Goal: Find contact information: Find contact information

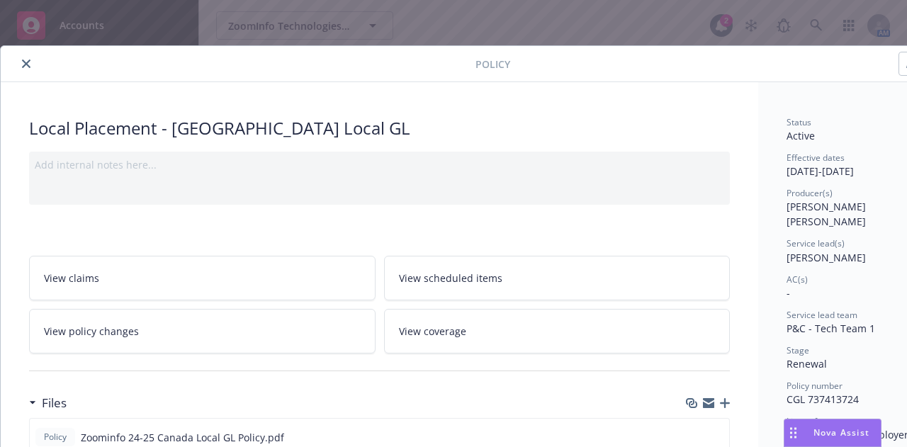
click at [27, 55] on button "close" at bounding box center [26, 63] width 17 height 17
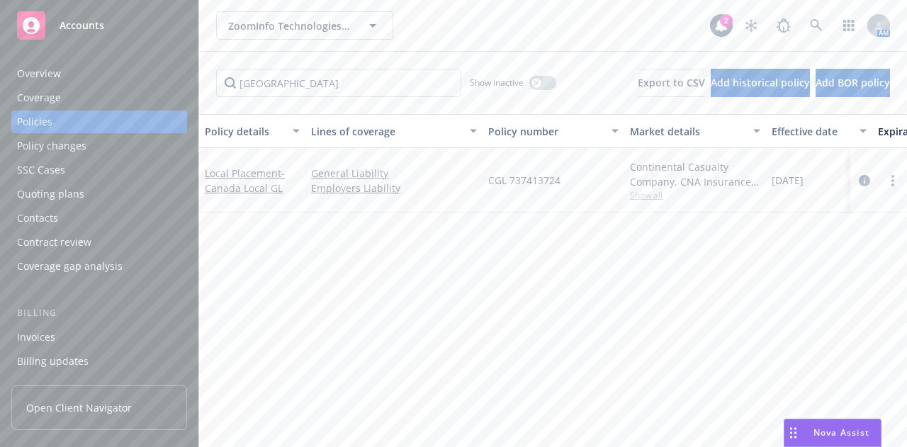
click at [54, 73] on div "Overview" at bounding box center [39, 73] width 44 height 23
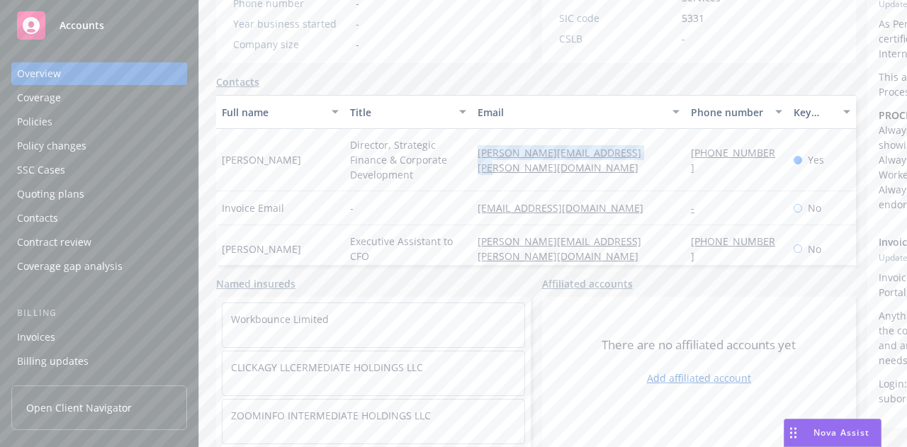
drag, startPoint x: 463, startPoint y: 167, endPoint x: 432, endPoint y: 135, distance: 44.1
click at [472, 135] on div "[PERSON_NAME][EMAIL_ADDRESS][PERSON_NAME][DOMAIN_NAME]" at bounding box center [578, 160] width 213 height 62
copy link "[PERSON_NAME][EMAIL_ADDRESS][PERSON_NAME][DOMAIN_NAME]"
